Goal: Task Accomplishment & Management: Complete application form

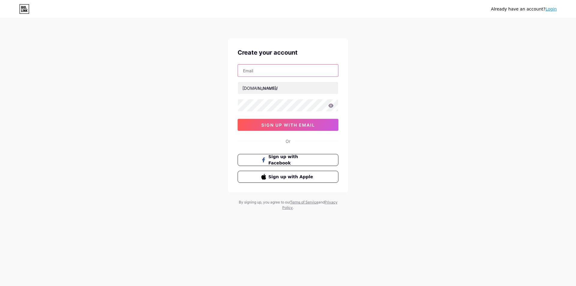
click at [273, 67] on input "text" at bounding box center [288, 70] width 100 height 12
type input "[EMAIL_ADDRESS][DOMAIN_NAME]"
click at [271, 86] on input "text" at bounding box center [288, 88] width 100 height 12
paste input "bouldercolorado"
type input "bouldercolorado"
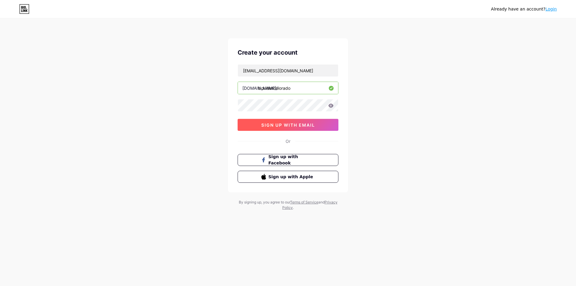
click at [280, 129] on button "sign up with email" at bounding box center [287, 125] width 101 height 12
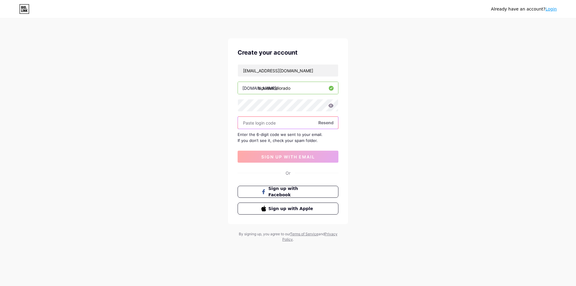
paste input "852926"
type input "852926"
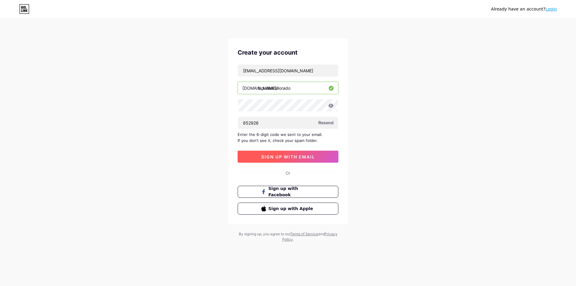
click at [280, 153] on button "sign up with email" at bounding box center [287, 157] width 101 height 12
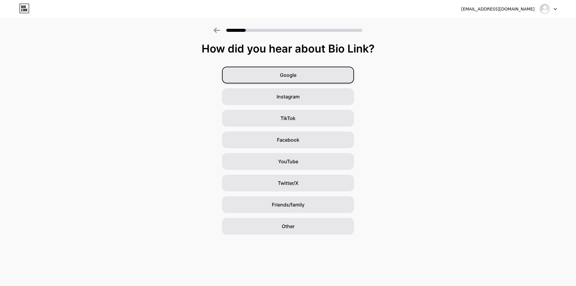
click at [328, 75] on div "Google" at bounding box center [288, 75] width 132 height 17
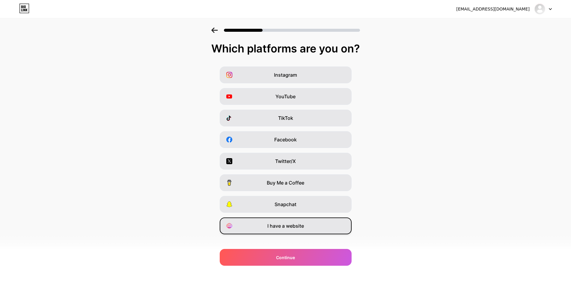
click at [289, 227] on span "I have a website" at bounding box center [285, 225] width 37 height 7
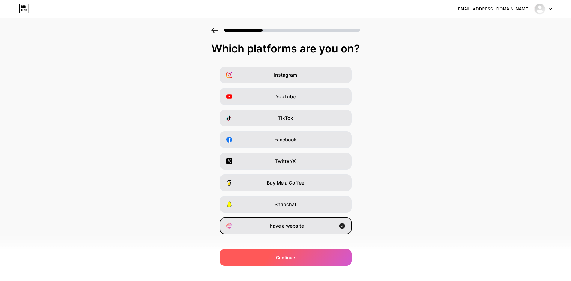
click at [287, 258] on span "Continue" at bounding box center [285, 258] width 19 height 6
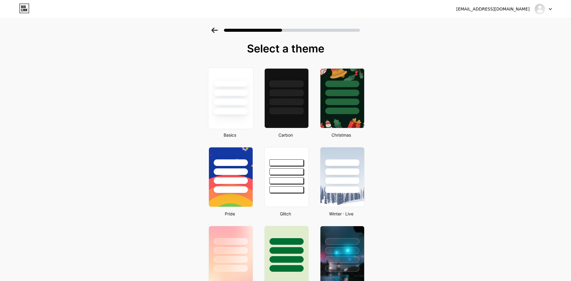
click at [247, 119] on div at bounding box center [231, 98] width 46 height 62
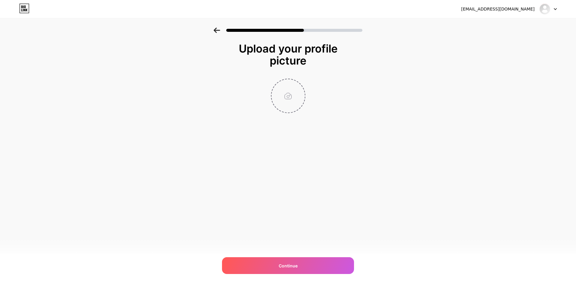
click at [290, 98] on input "file" at bounding box center [287, 95] width 33 height 33
type input "C:\fakepath\BoulderCo Logo.jpg"
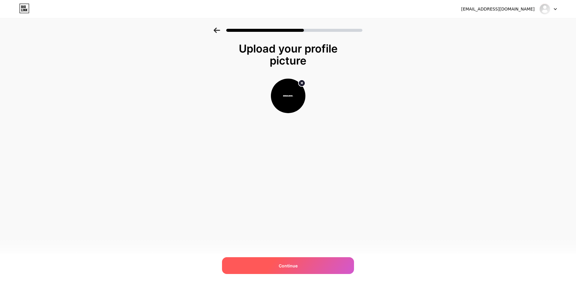
click at [297, 270] on div "Continue" at bounding box center [288, 265] width 132 height 17
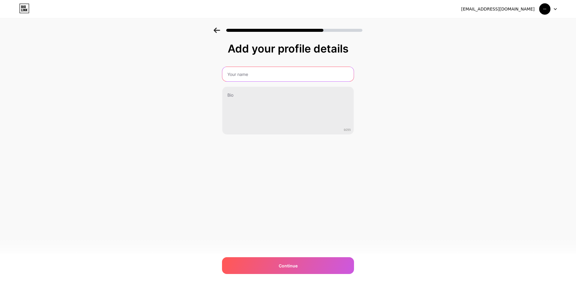
click at [236, 78] on input "text" at bounding box center [287, 74] width 131 height 14
click at [243, 74] on input "bouldercolorado" at bounding box center [288, 74] width 133 height 14
click at [227, 77] on input "boulder [US_STATE]" at bounding box center [288, 74] width 133 height 14
type input "Boulder [US_STATE]"
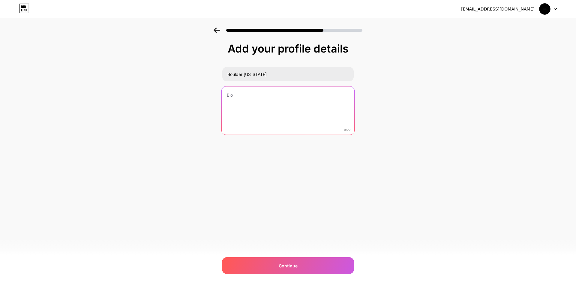
click at [243, 100] on textarea at bounding box center [288, 110] width 133 height 49
paste textarea "Discover what makes [GEOGRAPHIC_DATA], [US_STATE] unique — from its vibrant cul…"
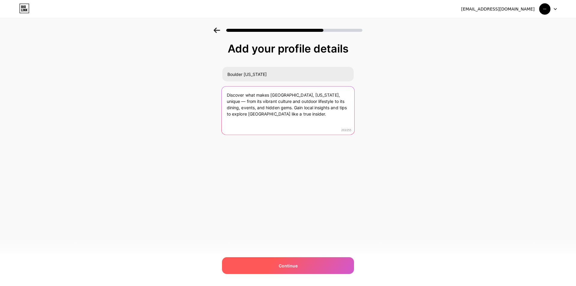
type textarea "Discover what makes [GEOGRAPHIC_DATA], [US_STATE], unique — from its vibrant cu…"
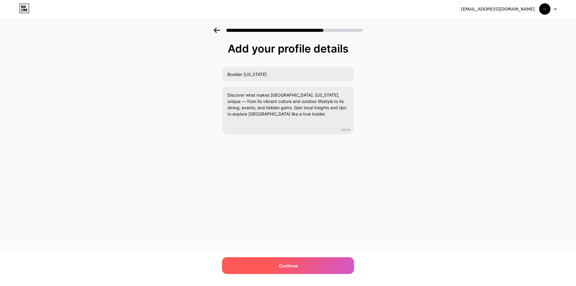
click at [291, 264] on span "Continue" at bounding box center [288, 265] width 19 height 6
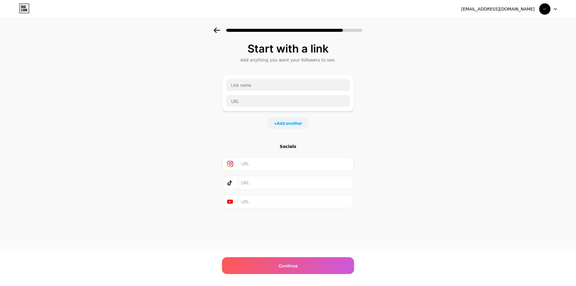
click at [248, 161] on input "text" at bounding box center [295, 163] width 109 height 13
paste input "[URL][DOMAIN_NAME]"
type input "[URL][DOMAIN_NAME]"
click at [256, 181] on input "text" at bounding box center [295, 182] width 109 height 13
click at [247, 98] on input "text" at bounding box center [288, 101] width 124 height 12
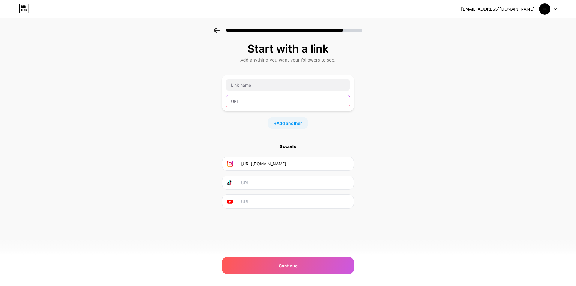
paste input "[URL][DOMAIN_NAME]"
type input "[URL][DOMAIN_NAME]"
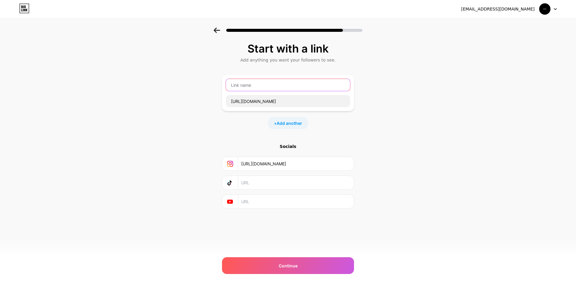
click at [253, 84] on input "text" at bounding box center [288, 85] width 124 height 12
paste input "[PERSON_NAME] | Boulder Co Realtor"
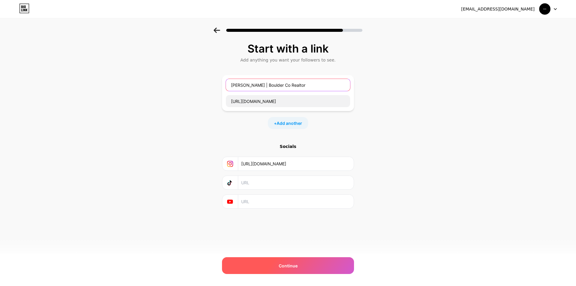
type input "[PERSON_NAME] | Boulder Co Realtor"
click at [284, 264] on span "Continue" at bounding box center [288, 265] width 19 height 6
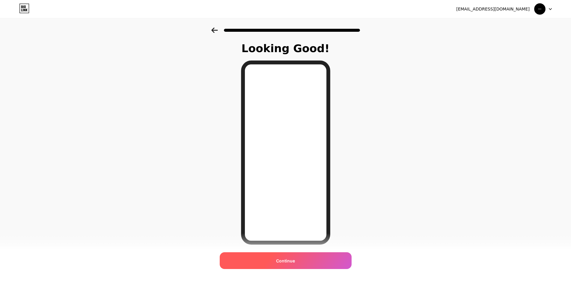
click at [281, 257] on div "Continue" at bounding box center [286, 260] width 132 height 17
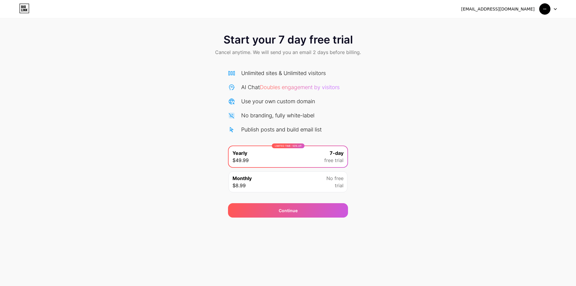
click at [341, 182] on span "trial" at bounding box center [339, 185] width 9 height 7
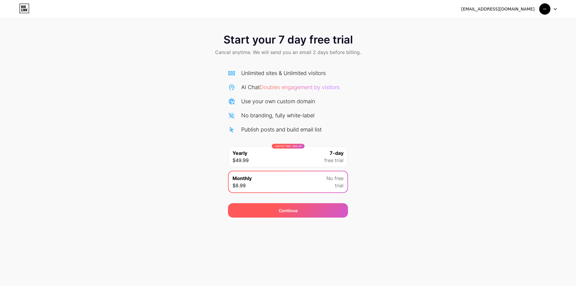
click at [288, 208] on div "Continue" at bounding box center [288, 210] width 19 height 6
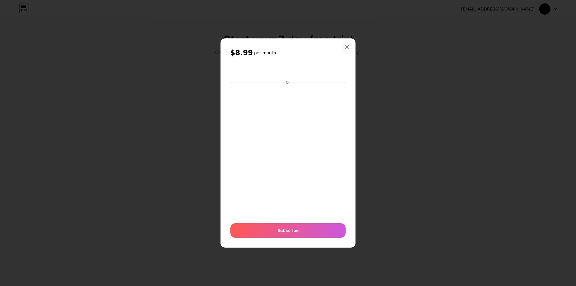
click at [347, 43] on div at bounding box center [347, 46] width 11 height 11
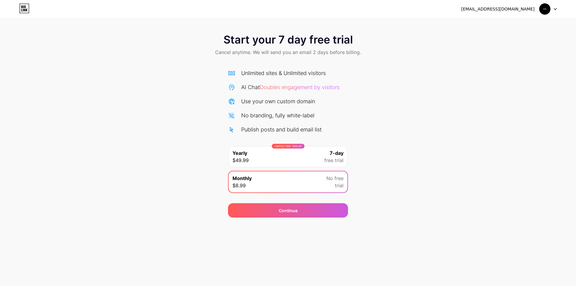
click at [548, 8] on img at bounding box center [544, 8] width 11 height 11
click at [281, 151] on div "LIMITED TIME : 50% off Yearly $49.99 7-day free trial" at bounding box center [287, 156] width 119 height 21
click at [24, 8] on icon at bounding box center [24, 9] width 10 height 10
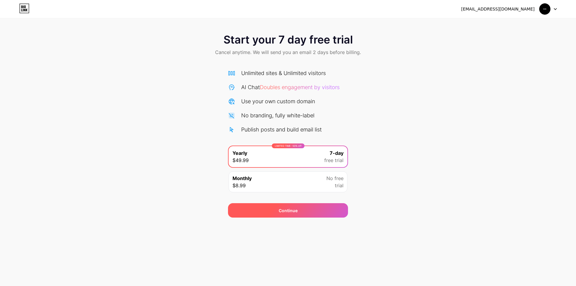
click at [315, 208] on div "Continue" at bounding box center [288, 210] width 120 height 14
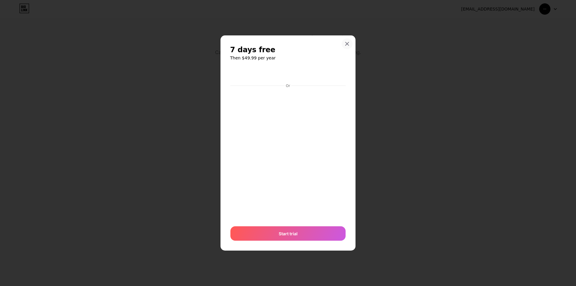
click at [346, 42] on icon at bounding box center [347, 43] width 5 height 5
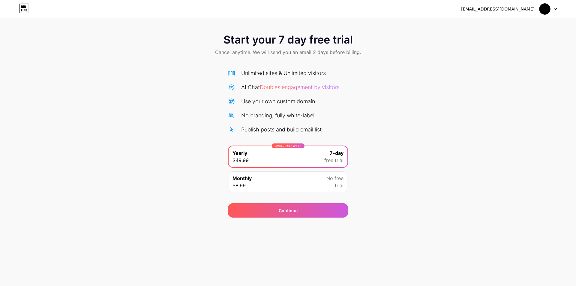
click at [544, 11] on img at bounding box center [544, 8] width 11 height 11
click at [518, 4] on div "[EMAIL_ADDRESS][DOMAIN_NAME]" at bounding box center [509, 9] width 96 height 11
click at [294, 181] on div "Monthly $8.99 No free trial" at bounding box center [287, 181] width 119 height 21
click at [314, 187] on div "Monthly $8.99 No free trial" at bounding box center [287, 181] width 119 height 21
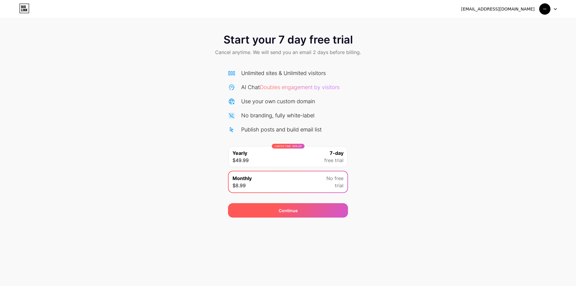
click at [296, 208] on div "Continue" at bounding box center [288, 210] width 19 height 6
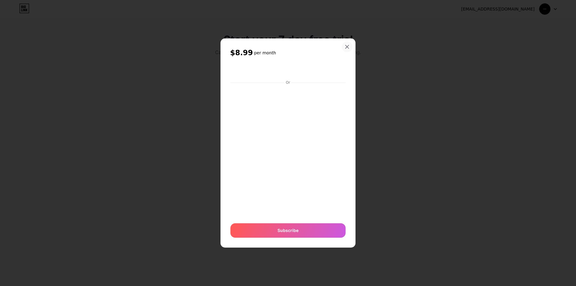
click at [345, 46] on icon at bounding box center [346, 46] width 3 height 3
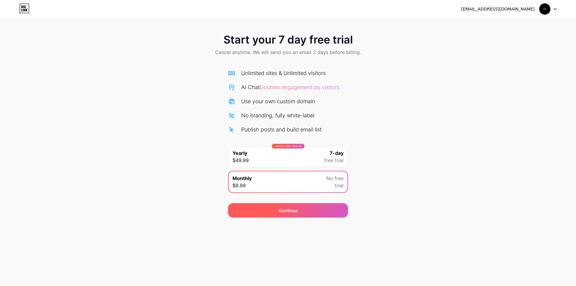
click at [292, 209] on div "Continue" at bounding box center [288, 210] width 19 height 6
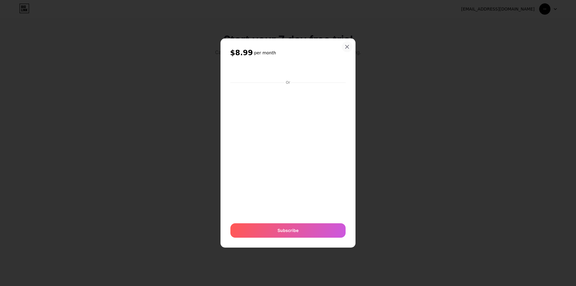
click at [348, 43] on div at bounding box center [347, 46] width 11 height 11
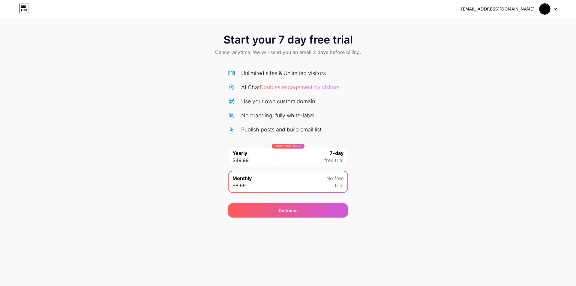
click at [529, 10] on div "[EMAIL_ADDRESS][DOMAIN_NAME]" at bounding box center [497, 9] width 73 height 6
click at [520, 4] on div "[EMAIL_ADDRESS][DOMAIN_NAME]" at bounding box center [509, 9] width 96 height 11
click at [544, 10] on img at bounding box center [544, 8] width 11 height 11
click at [25, 8] on icon at bounding box center [24, 6] width 1 height 3
click at [270, 138] on div "Unlimited sites & Unlimited visitors AI Chat Doubles engagement by visitors Use…" at bounding box center [288, 132] width 120 height 127
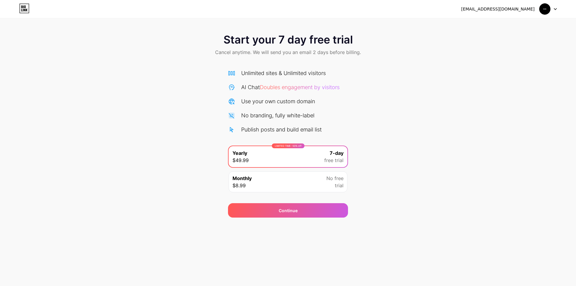
click at [273, 129] on div "Publish posts and build email list" at bounding box center [281, 129] width 80 height 8
click at [272, 90] on div "AI Chat Doubles engagement by visitors" at bounding box center [290, 87] width 98 height 8
click at [551, 10] on div at bounding box center [547, 9] width 17 height 11
